Goal: Information Seeking & Learning: Check status

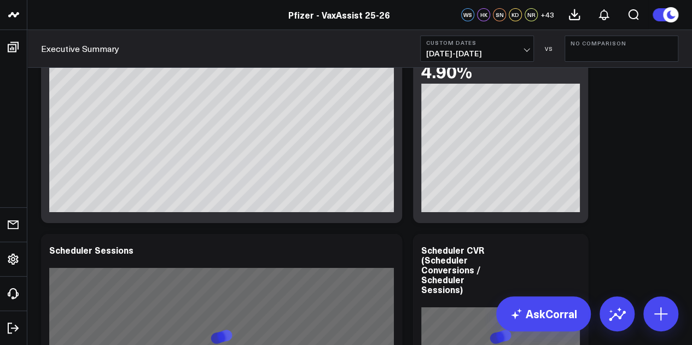
scroll to position [1848, 0]
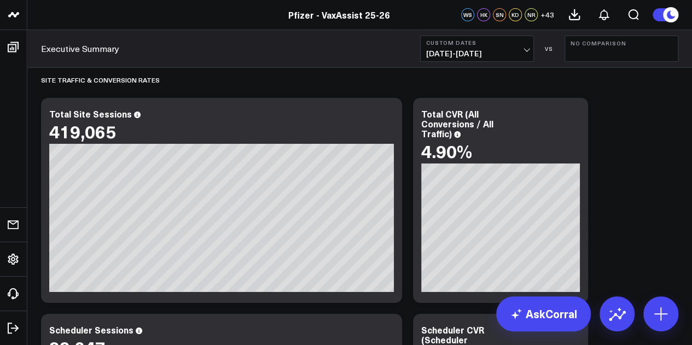
click at [610, 53] on button "No Comparison" at bounding box center [621, 49] width 114 height 26
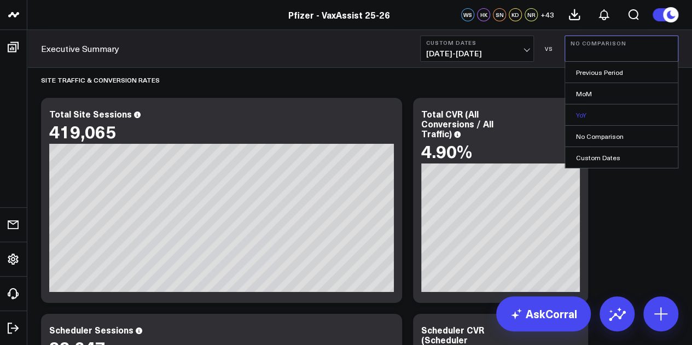
click at [590, 113] on link "YoY" at bounding box center [621, 114] width 113 height 21
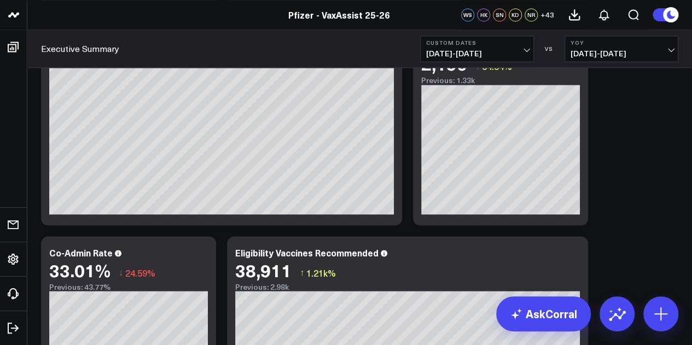
scroll to position [776, 0]
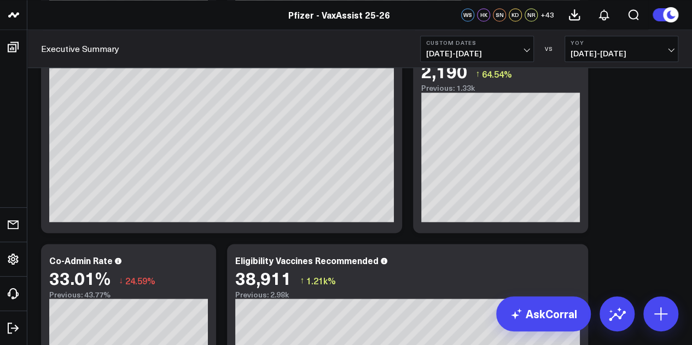
click at [630, 57] on span "08/29/24 - 09/04/24" at bounding box center [622, 53] width 102 height 9
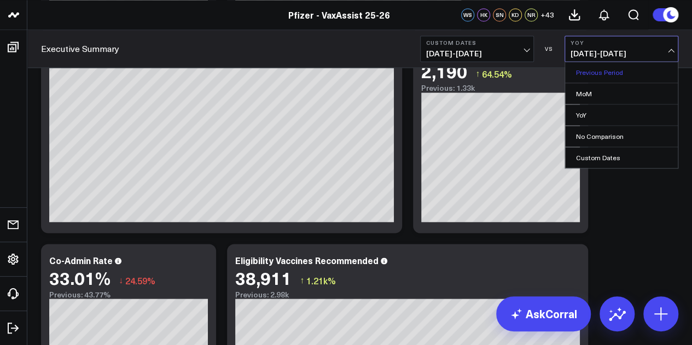
click at [610, 76] on link "Previous Period" at bounding box center [621, 72] width 113 height 21
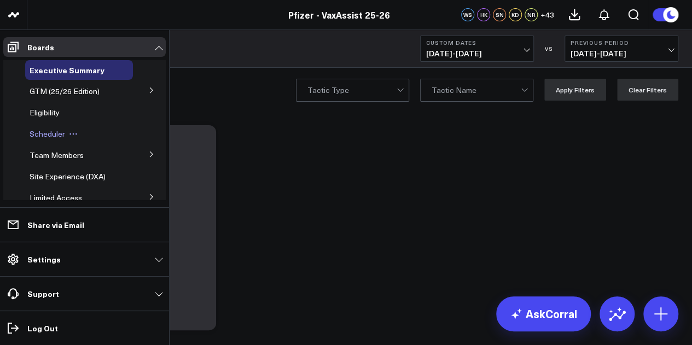
click at [62, 132] on span "Scheduler" at bounding box center [48, 134] width 36 height 10
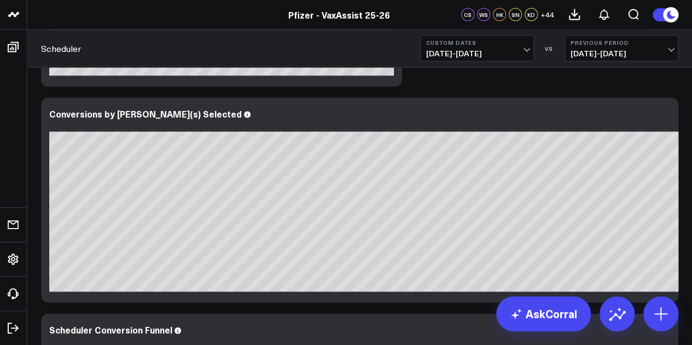
scroll to position [1086, 0]
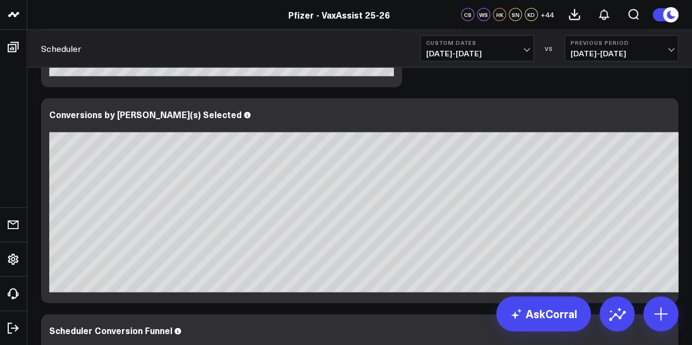
click at [596, 50] on span "08/22/25 - 08/28/25" at bounding box center [622, 53] width 102 height 9
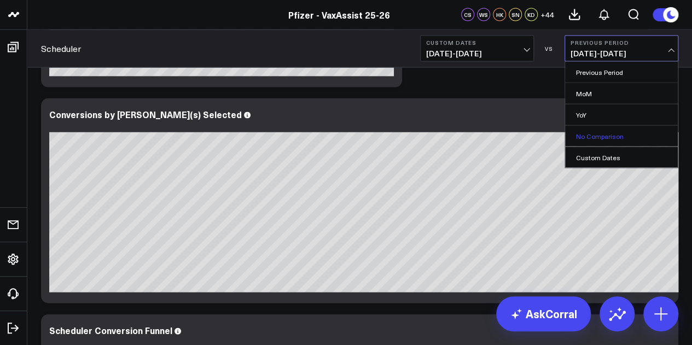
click at [593, 141] on link "No Comparison" at bounding box center [621, 136] width 113 height 21
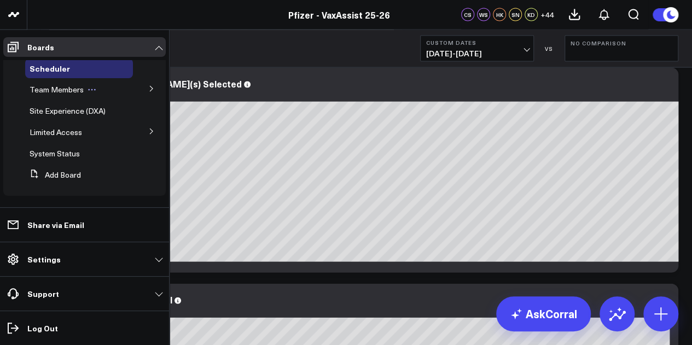
scroll to position [67, 0]
click at [138, 131] on button at bounding box center [151, 129] width 28 height 16
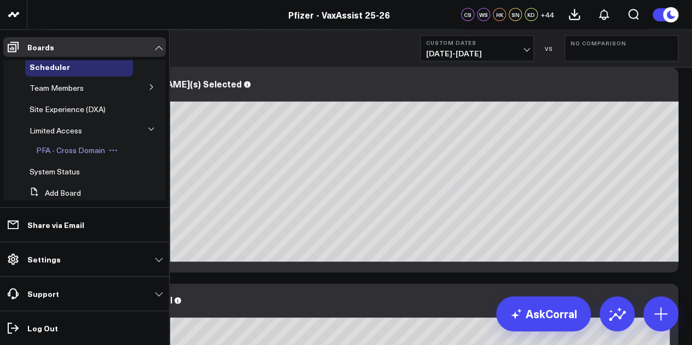
click at [86, 148] on span "PFA - Cross Domain" at bounding box center [70, 150] width 69 height 10
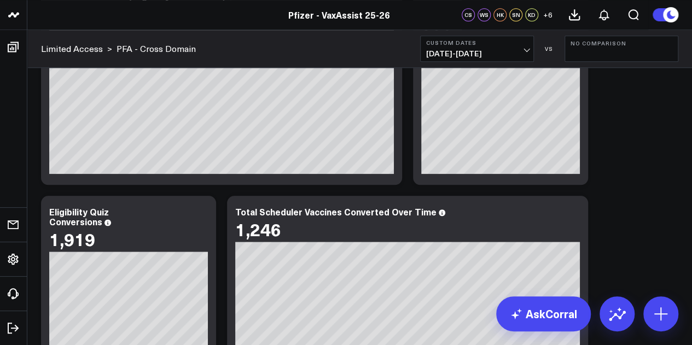
scroll to position [673, 0]
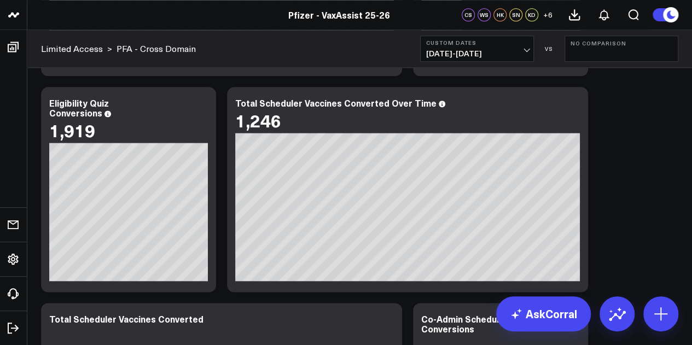
click at [596, 49] on button "No Comparison" at bounding box center [621, 49] width 114 height 26
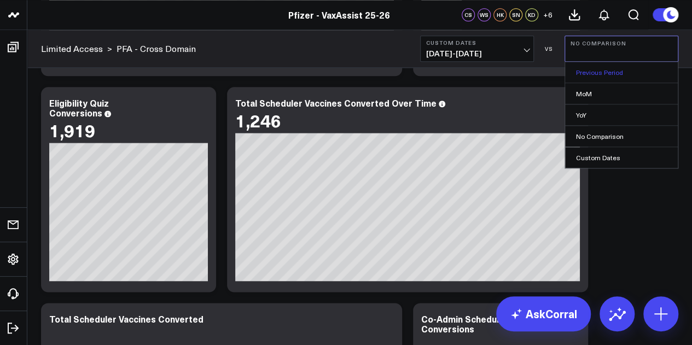
click at [608, 71] on link "Previous Period" at bounding box center [621, 72] width 113 height 21
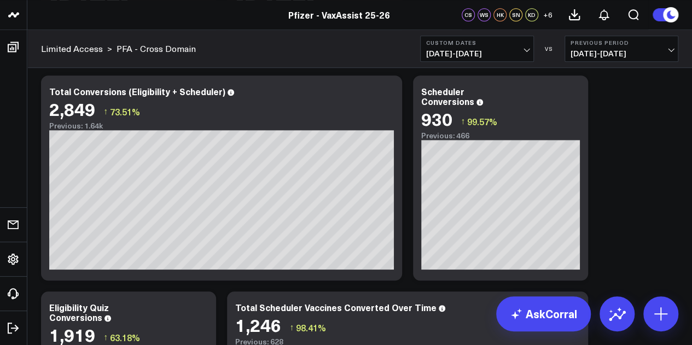
scroll to position [451, 0]
